Goal: Check status: Check status

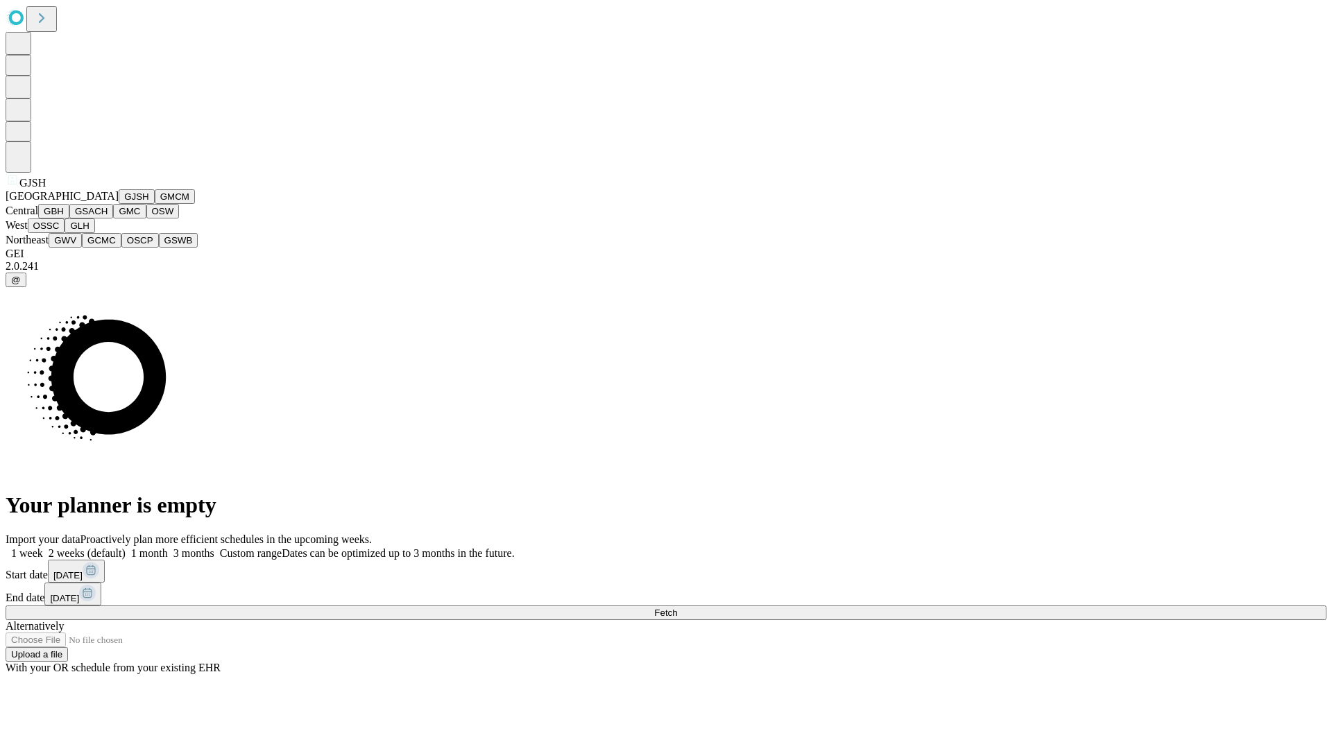
click at [119, 204] on button "GJSH" at bounding box center [137, 196] width 36 height 15
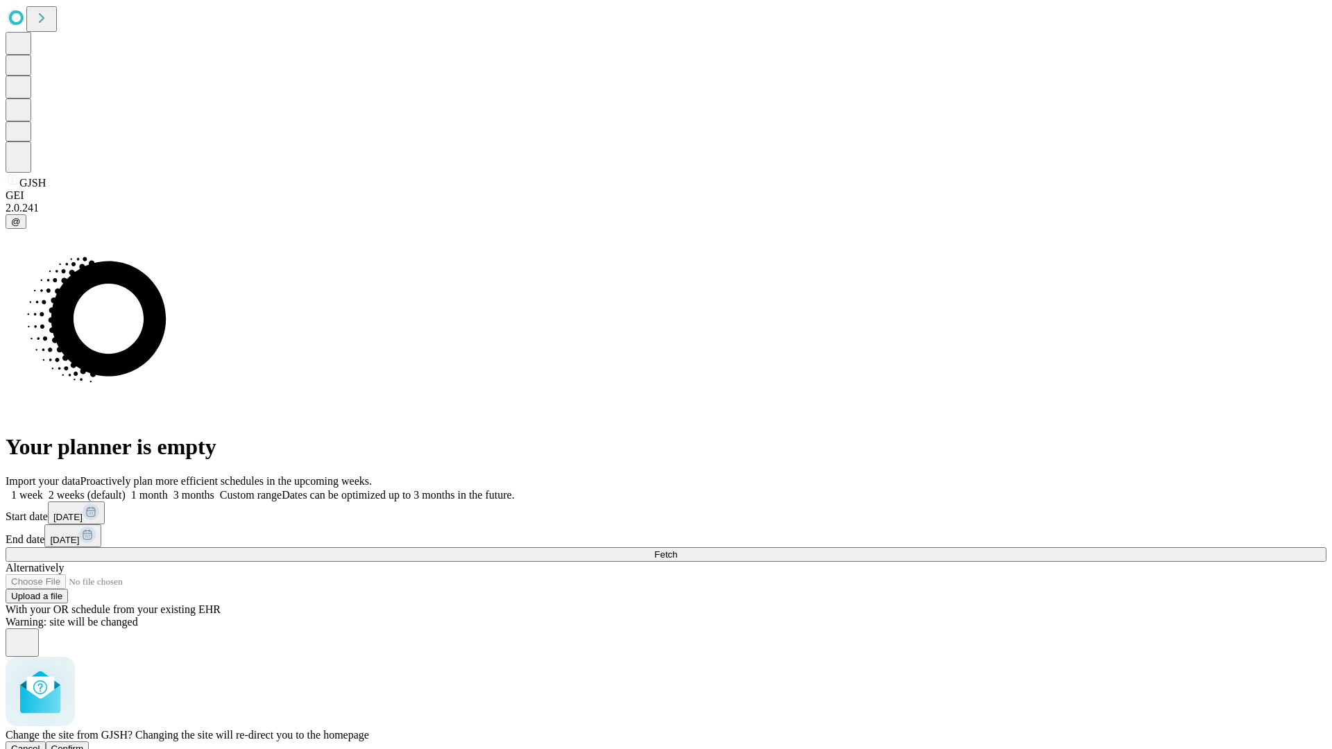
click at [84, 743] on span "Confirm" at bounding box center [67, 748] width 33 height 10
click at [126, 489] on label "2 weeks (default)" at bounding box center [84, 495] width 83 height 12
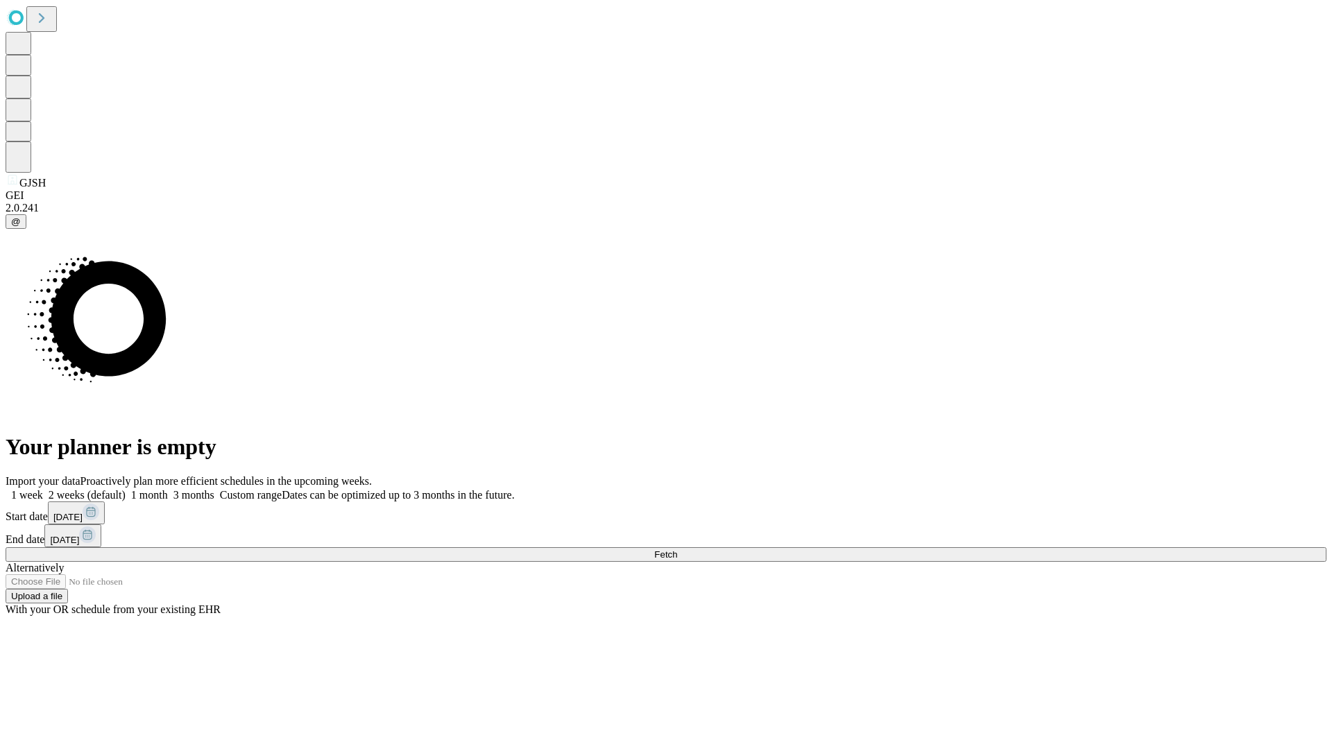
click at [677, 549] on span "Fetch" at bounding box center [665, 554] width 23 height 10
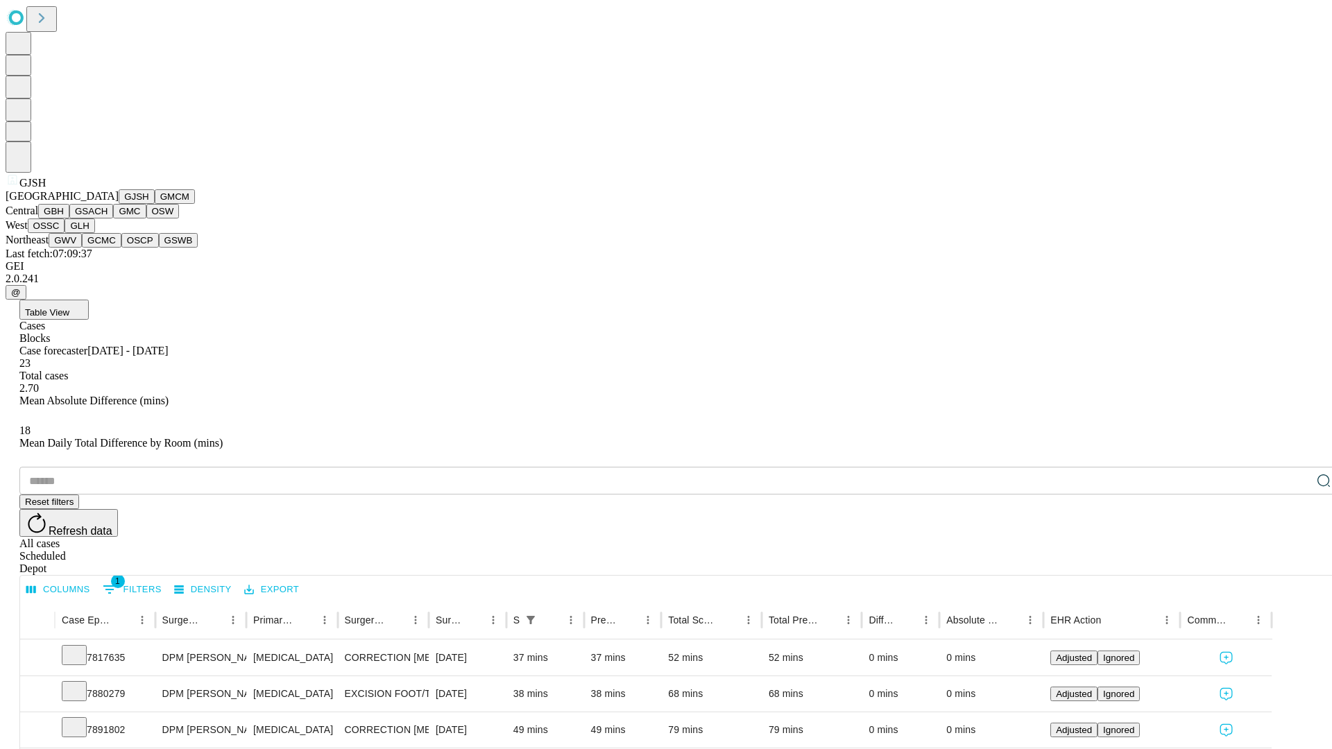
click at [155, 204] on button "GMCM" at bounding box center [175, 196] width 40 height 15
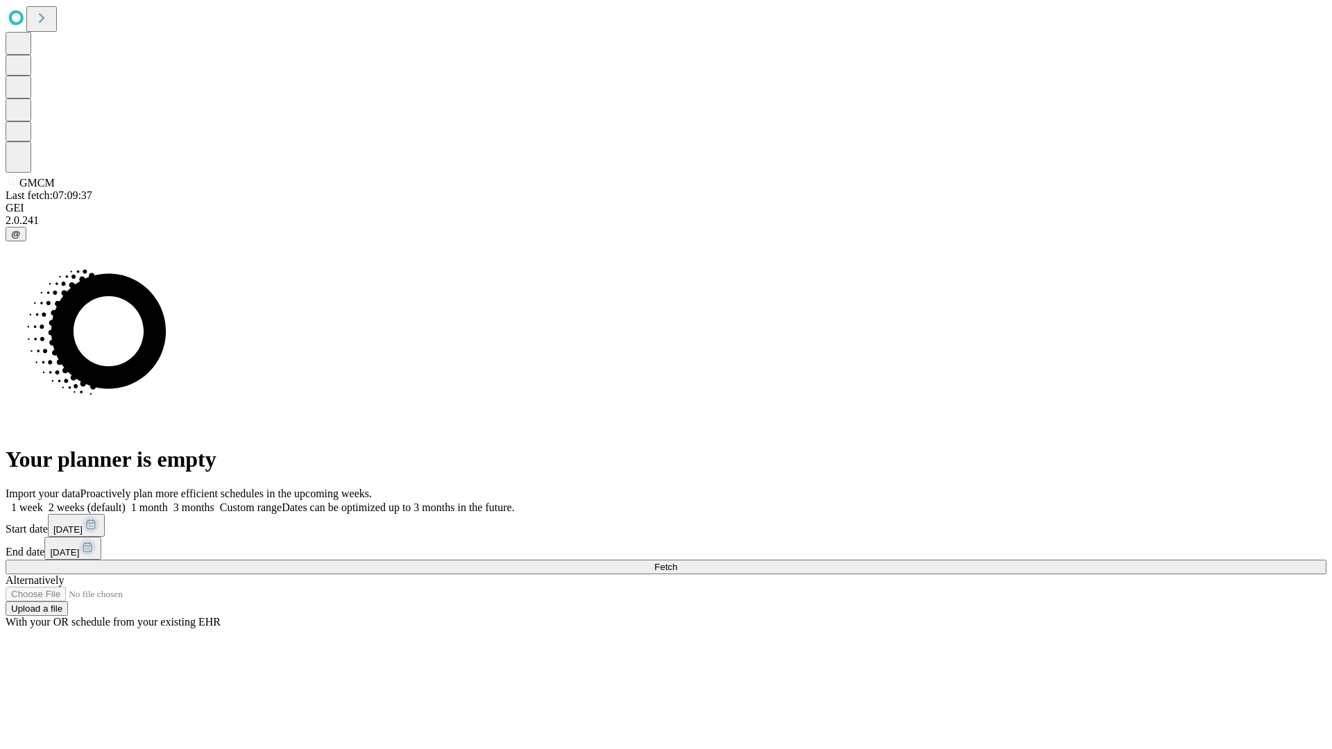
click at [126, 501] on label "2 weeks (default)" at bounding box center [84, 507] width 83 height 12
click at [677, 562] on span "Fetch" at bounding box center [665, 567] width 23 height 10
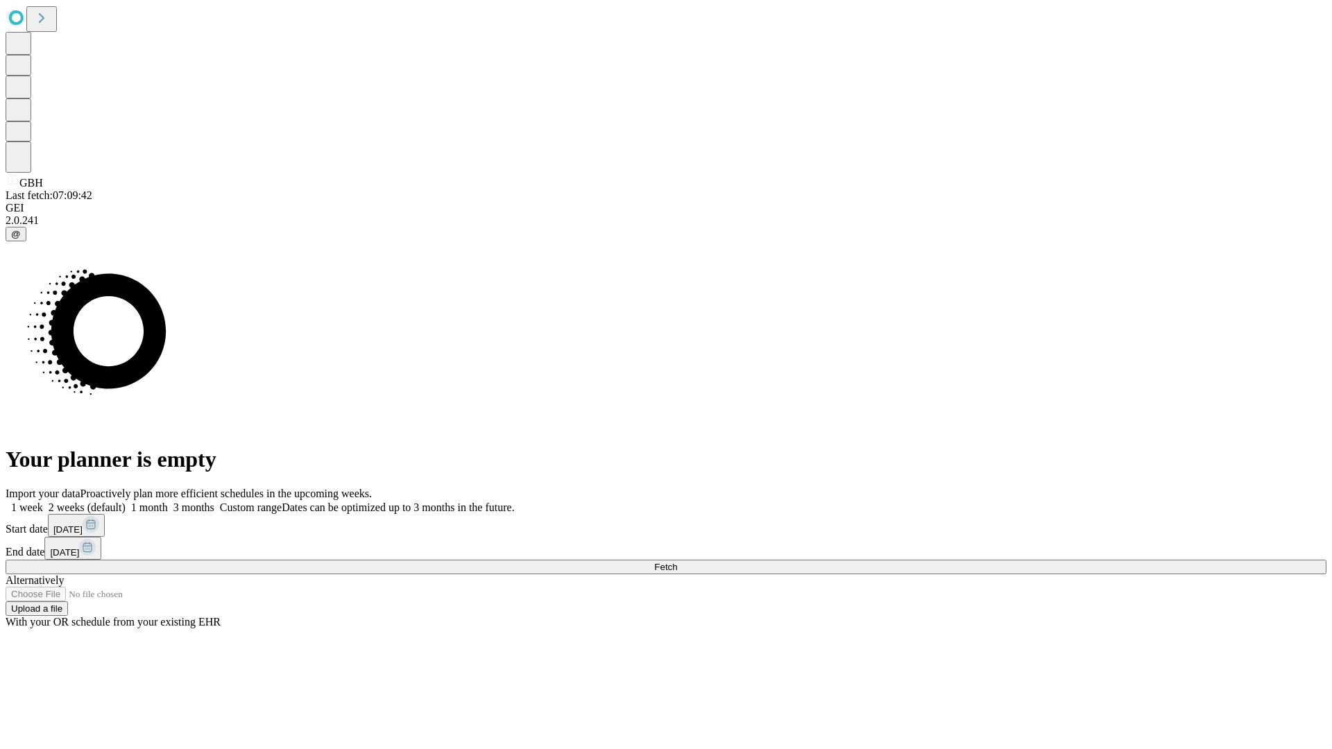
click at [126, 501] on label "2 weeks (default)" at bounding box center [84, 507] width 83 height 12
click at [677, 562] on span "Fetch" at bounding box center [665, 567] width 23 height 10
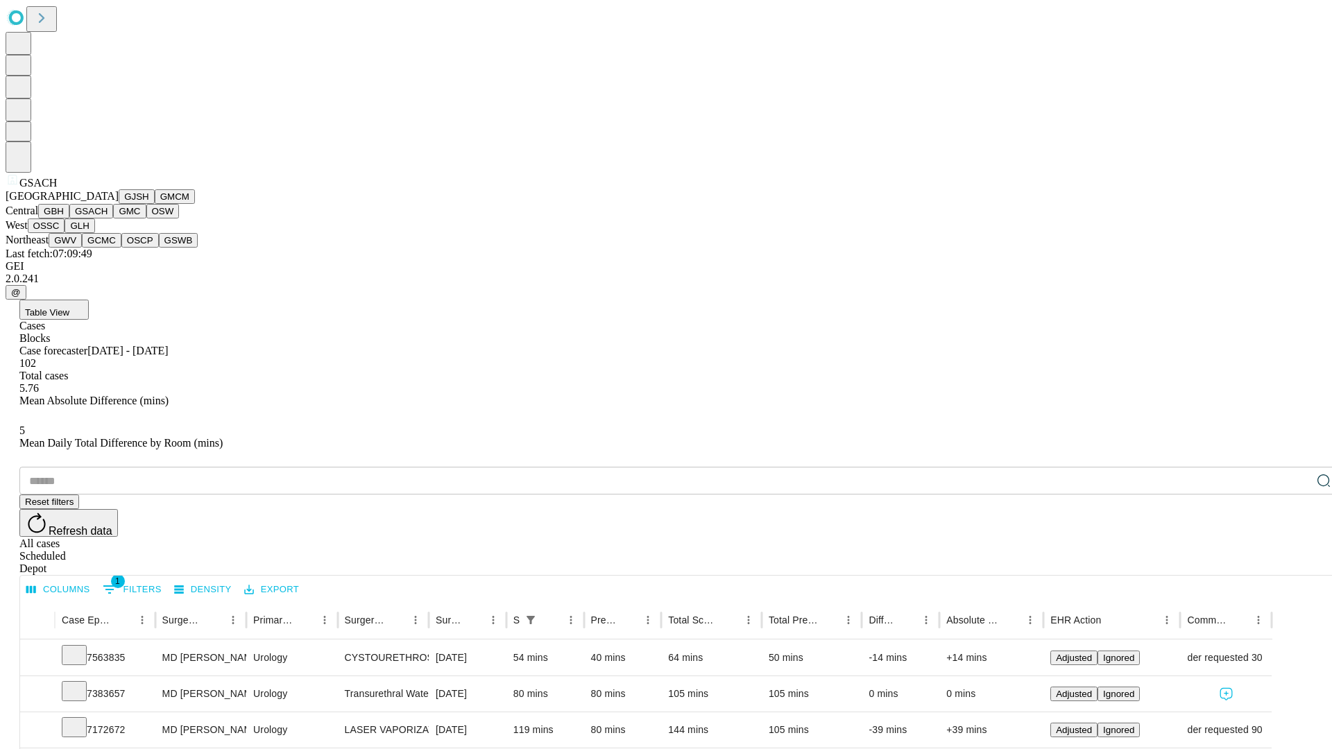
click at [113, 218] on button "GMC" at bounding box center [129, 211] width 33 height 15
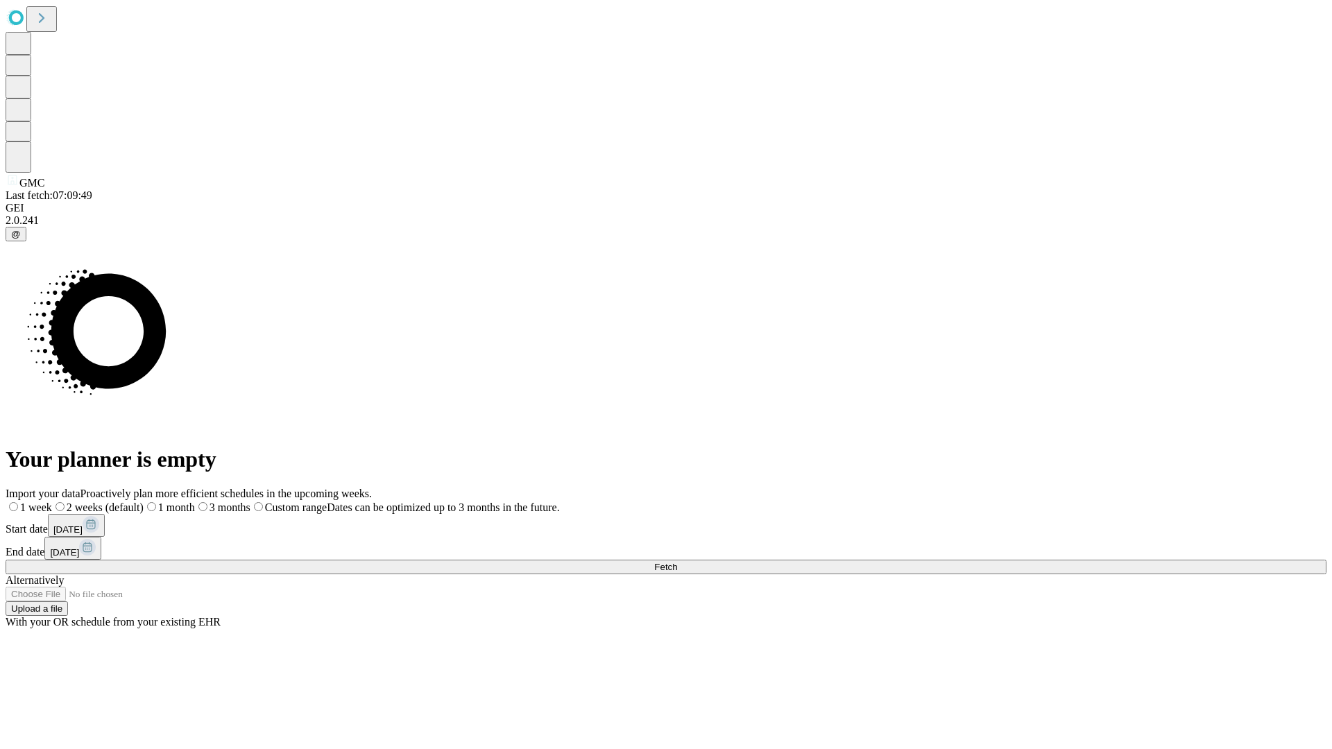
click at [144, 501] on label "2 weeks (default)" at bounding box center [98, 507] width 92 height 12
click at [677, 562] on span "Fetch" at bounding box center [665, 567] width 23 height 10
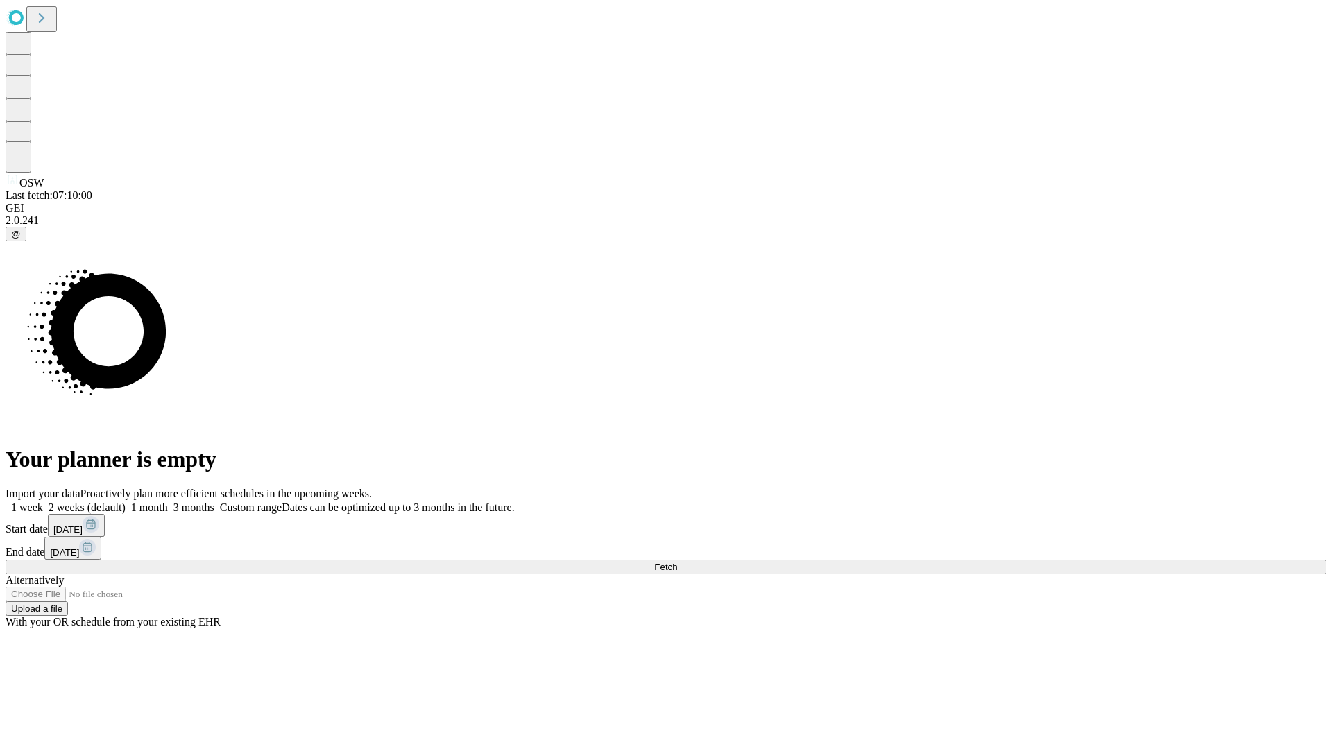
click at [126, 501] on label "2 weeks (default)" at bounding box center [84, 507] width 83 height 12
click at [677, 562] on span "Fetch" at bounding box center [665, 567] width 23 height 10
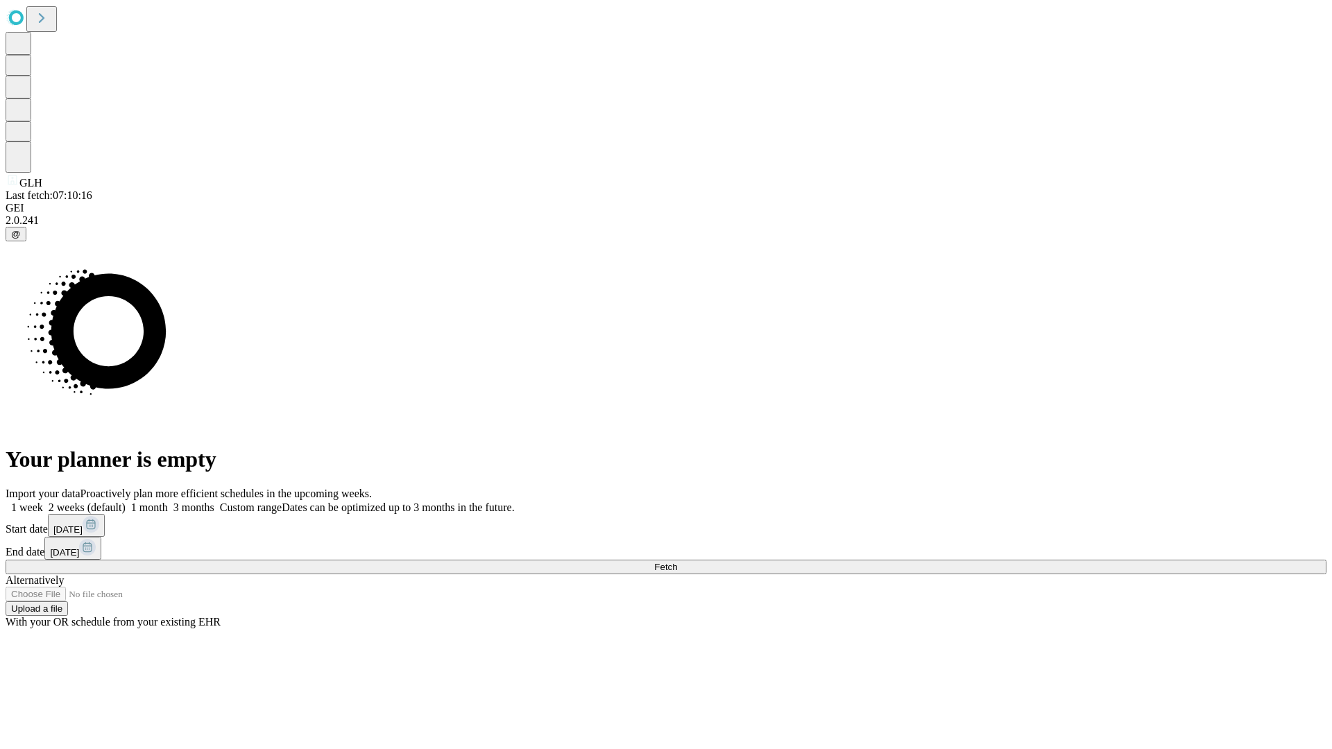
click at [126, 501] on label "2 weeks (default)" at bounding box center [84, 507] width 83 height 12
click at [677, 562] on span "Fetch" at bounding box center [665, 567] width 23 height 10
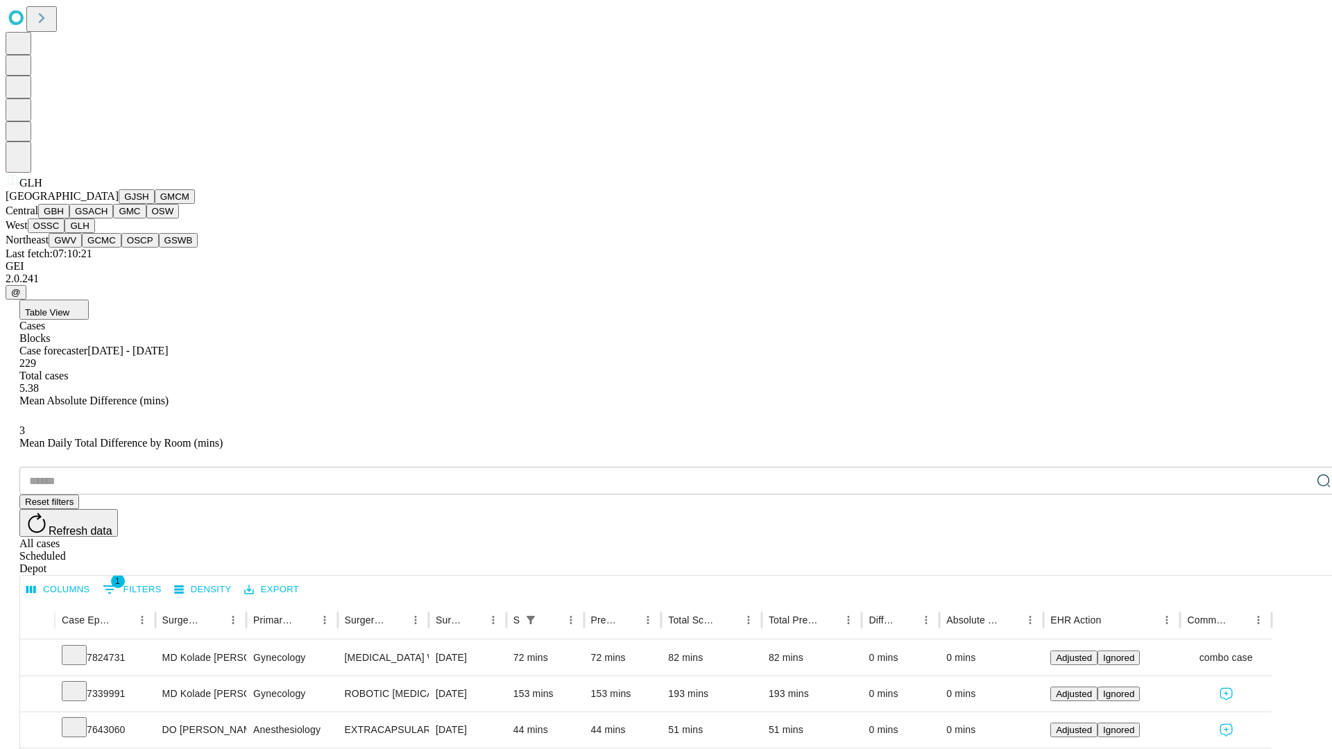
click at [82, 248] on button "GWV" at bounding box center [65, 240] width 33 height 15
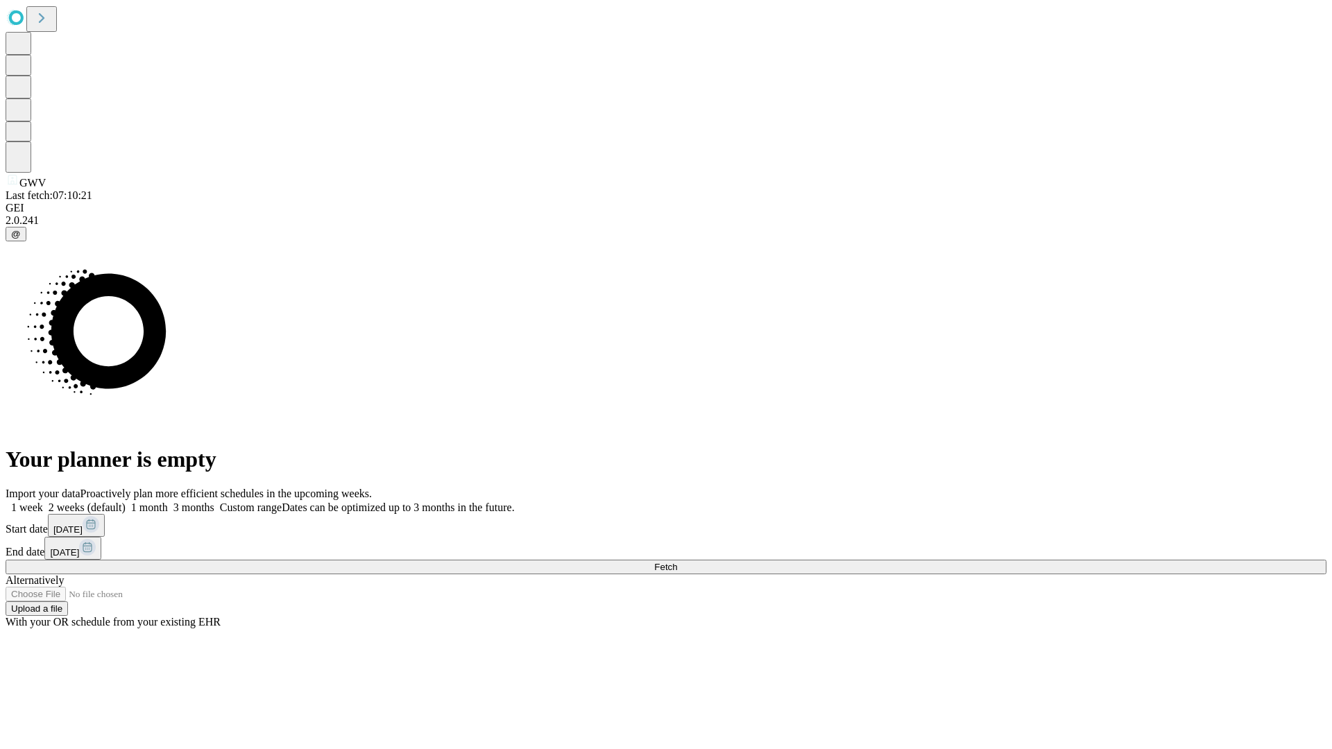
click at [126, 501] on label "2 weeks (default)" at bounding box center [84, 507] width 83 height 12
click at [677, 562] on span "Fetch" at bounding box center [665, 567] width 23 height 10
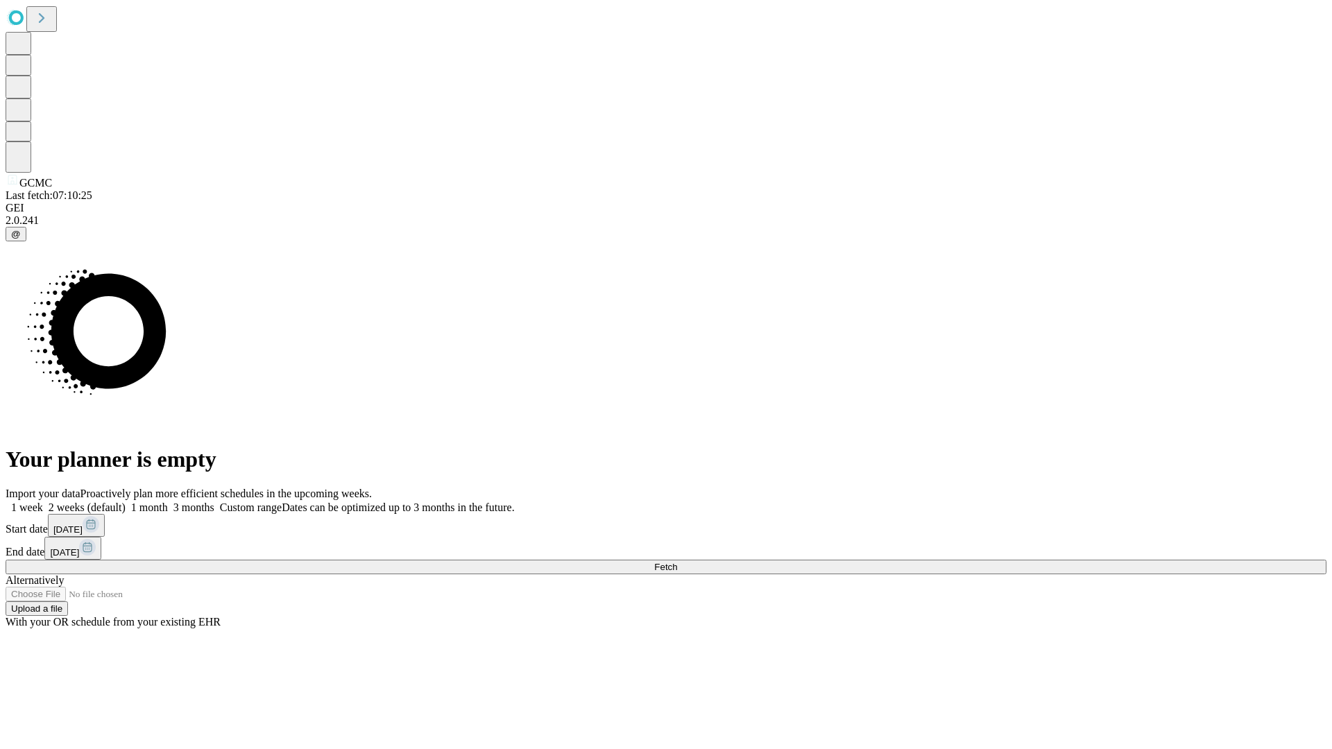
click at [126, 501] on label "2 weeks (default)" at bounding box center [84, 507] width 83 height 12
click at [677, 562] on span "Fetch" at bounding box center [665, 567] width 23 height 10
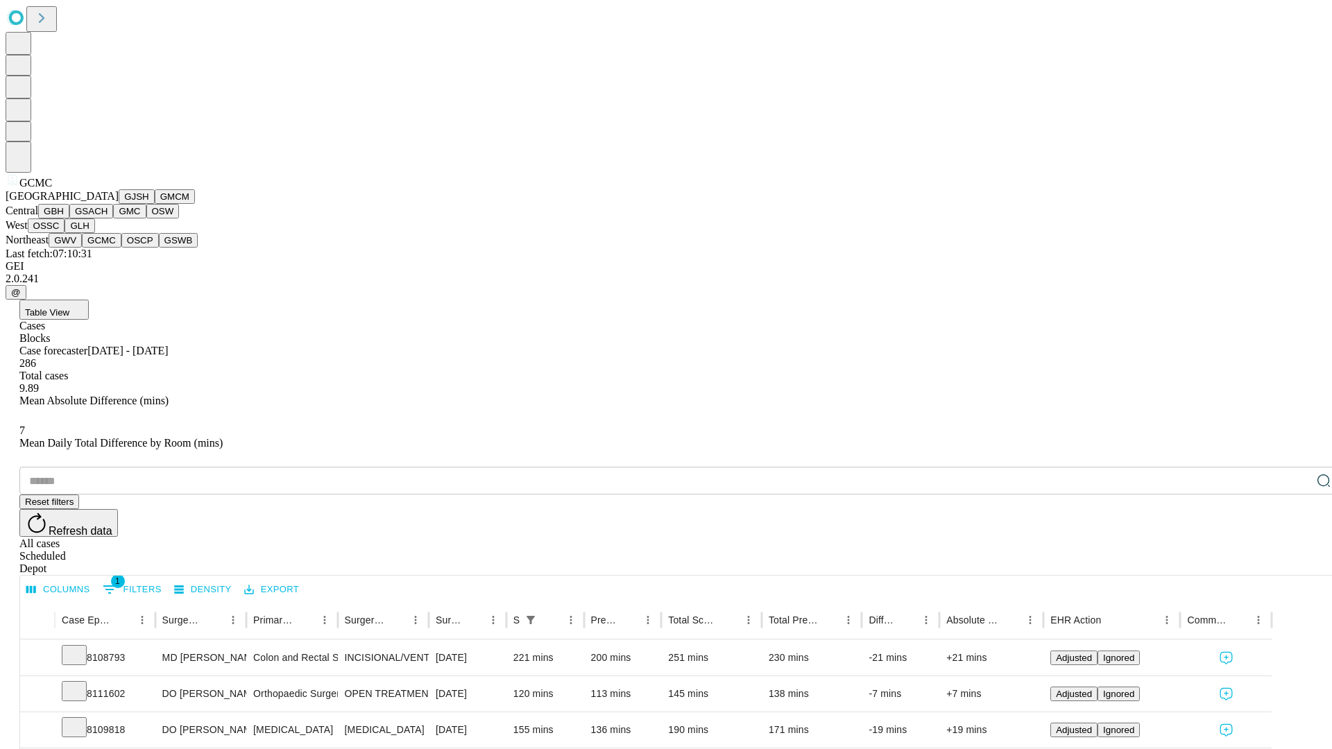
click at [121, 248] on button "OSCP" at bounding box center [139, 240] width 37 height 15
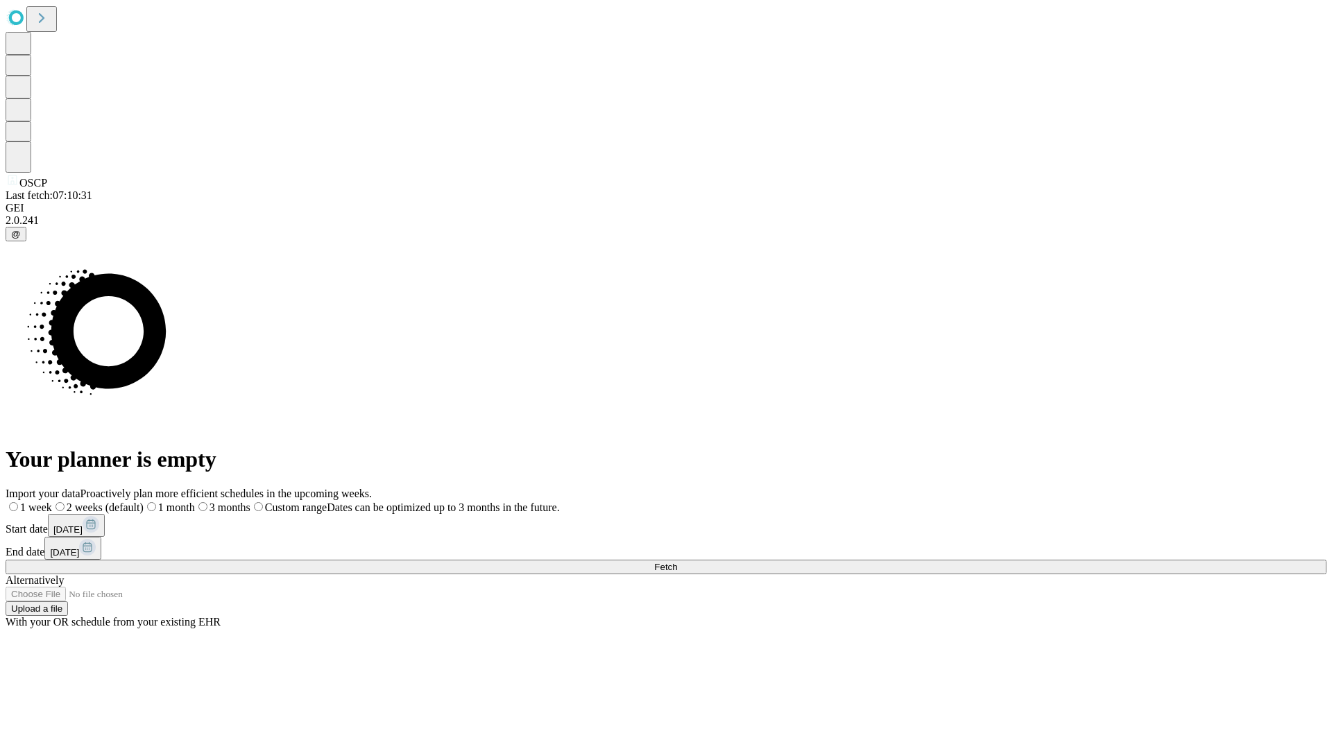
click at [144, 501] on label "2 weeks (default)" at bounding box center [98, 507] width 92 height 12
click at [677, 562] on span "Fetch" at bounding box center [665, 567] width 23 height 10
